Goal: Obtain resource: Download file/media

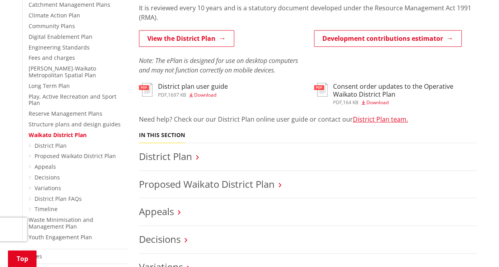
scroll to position [238, 0]
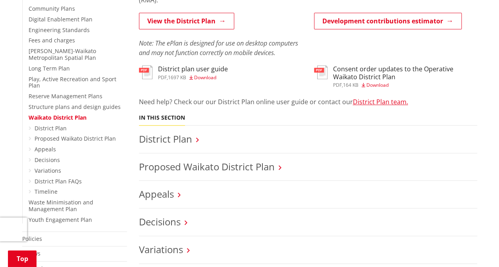
click at [199, 141] on h3 "District Plan" at bounding box center [308, 140] width 338 height 12
click at [193, 141] on h3 "District Plan" at bounding box center [308, 140] width 338 height 12
click at [196, 139] on icon at bounding box center [197, 139] width 3 height 7
click at [180, 137] on link "District Plan" at bounding box center [165, 139] width 53 height 13
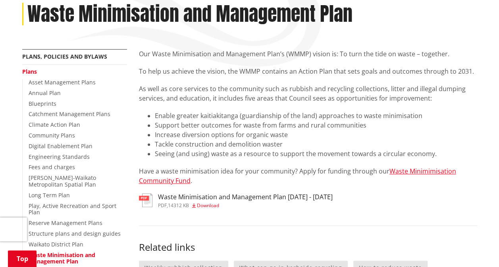
scroll to position [159, 0]
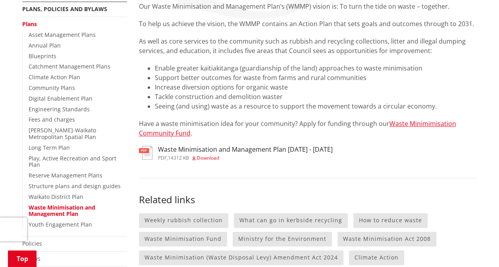
click at [206, 158] on span "Download" at bounding box center [208, 158] width 22 height 7
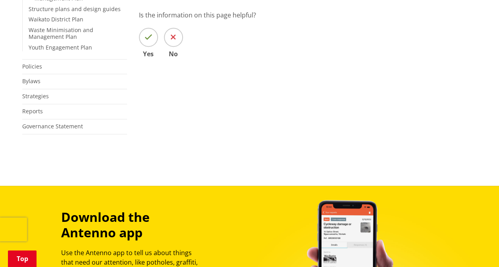
scroll to position [555, 0]
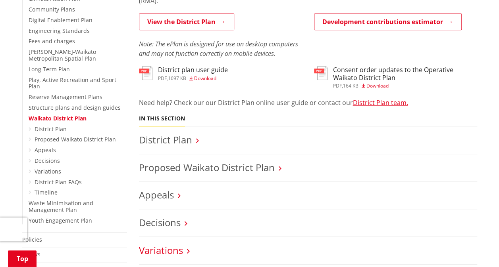
scroll to position [238, 0]
